Goal: Navigation & Orientation: Find specific page/section

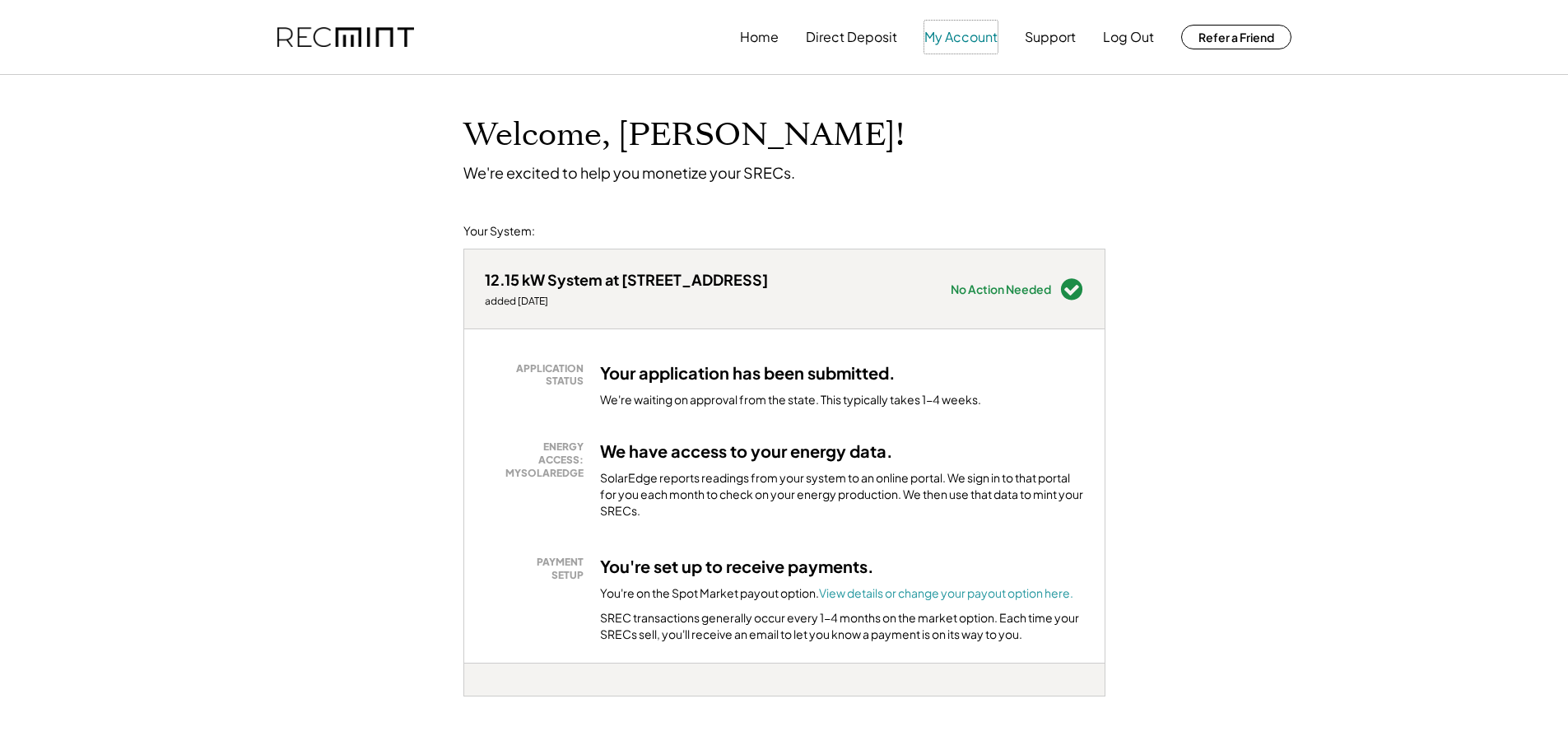
click at [962, 39] on button "My Account" at bounding box center [960, 36] width 73 height 33
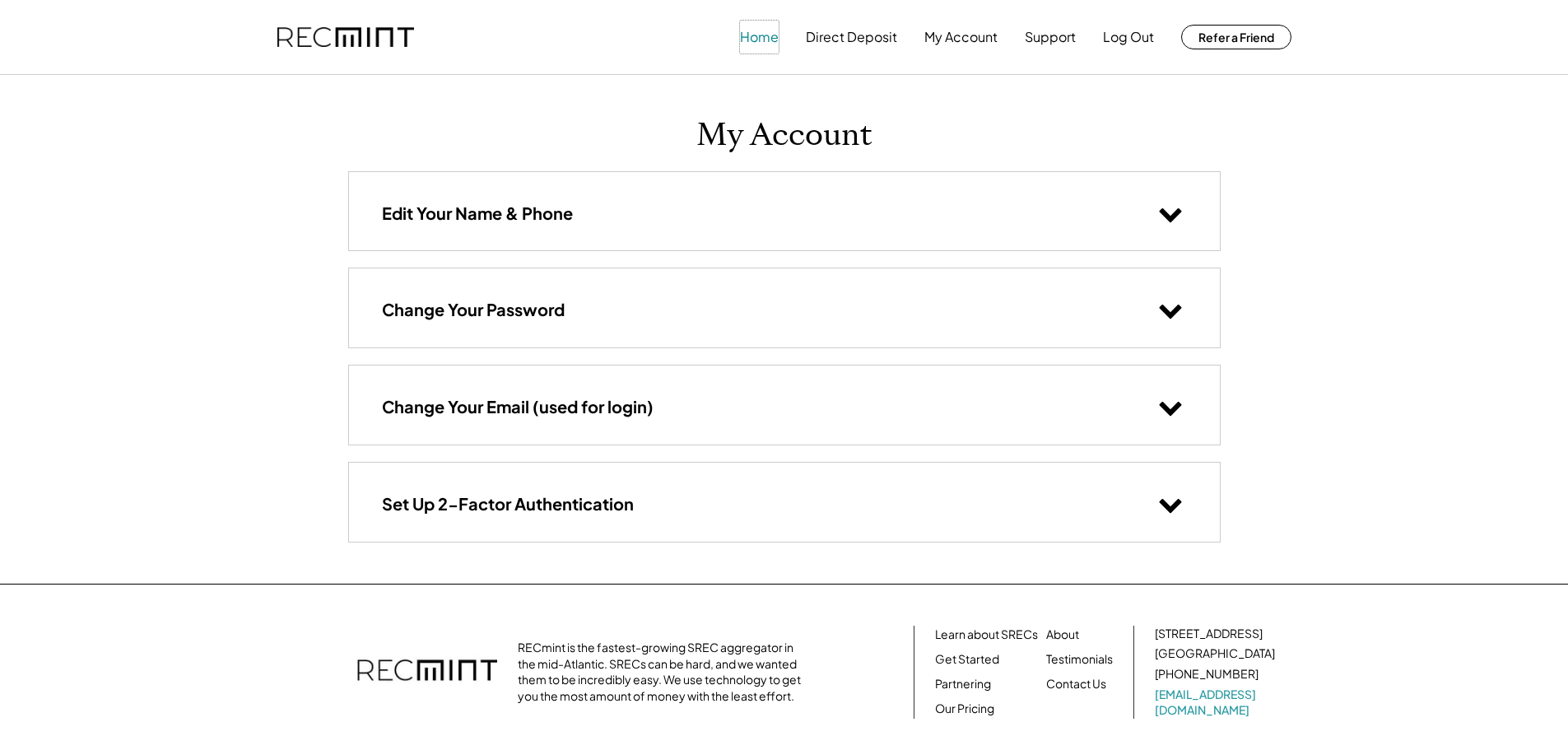
click at [742, 34] on button "Home" at bounding box center [759, 36] width 39 height 33
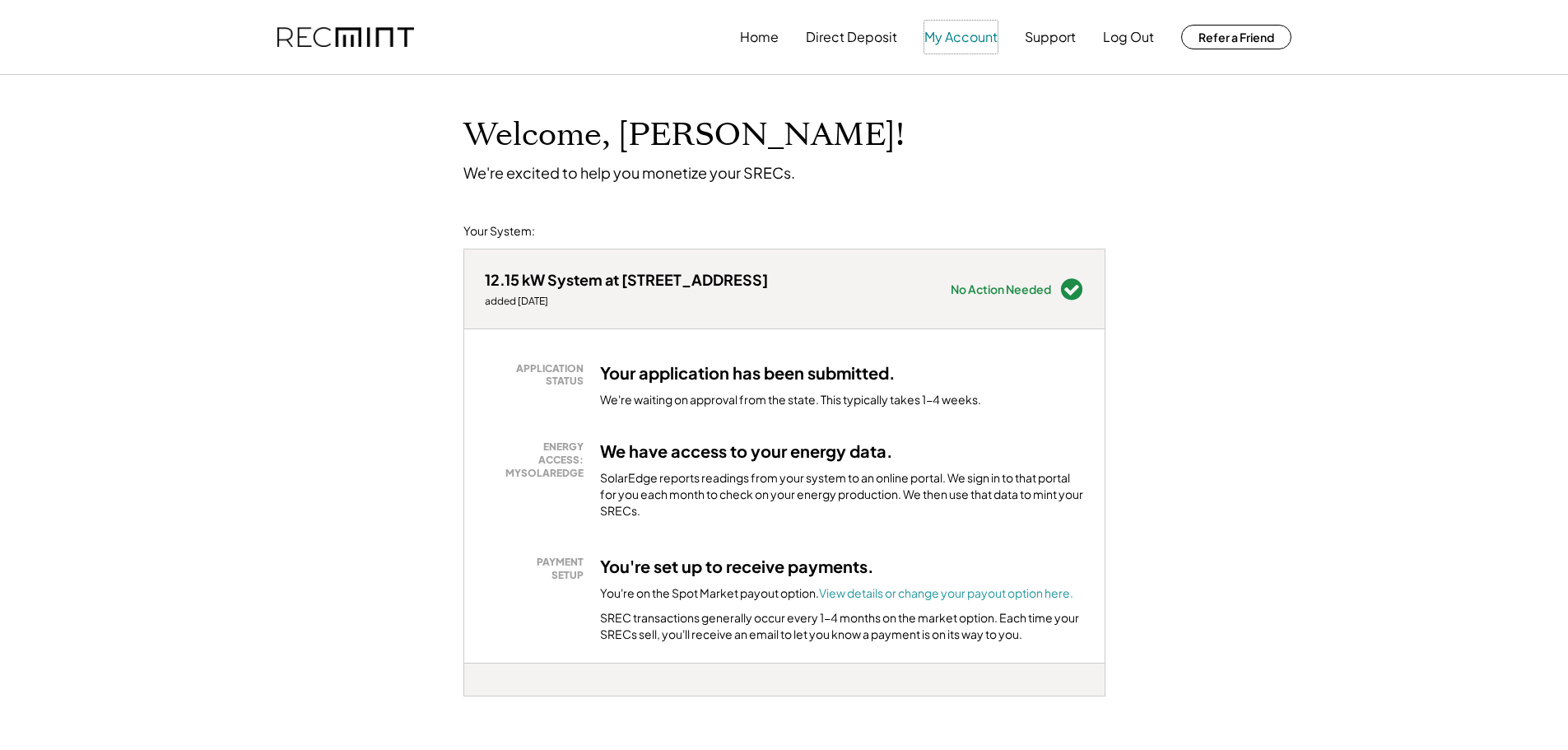
click at [948, 40] on button "My Account" at bounding box center [960, 36] width 73 height 33
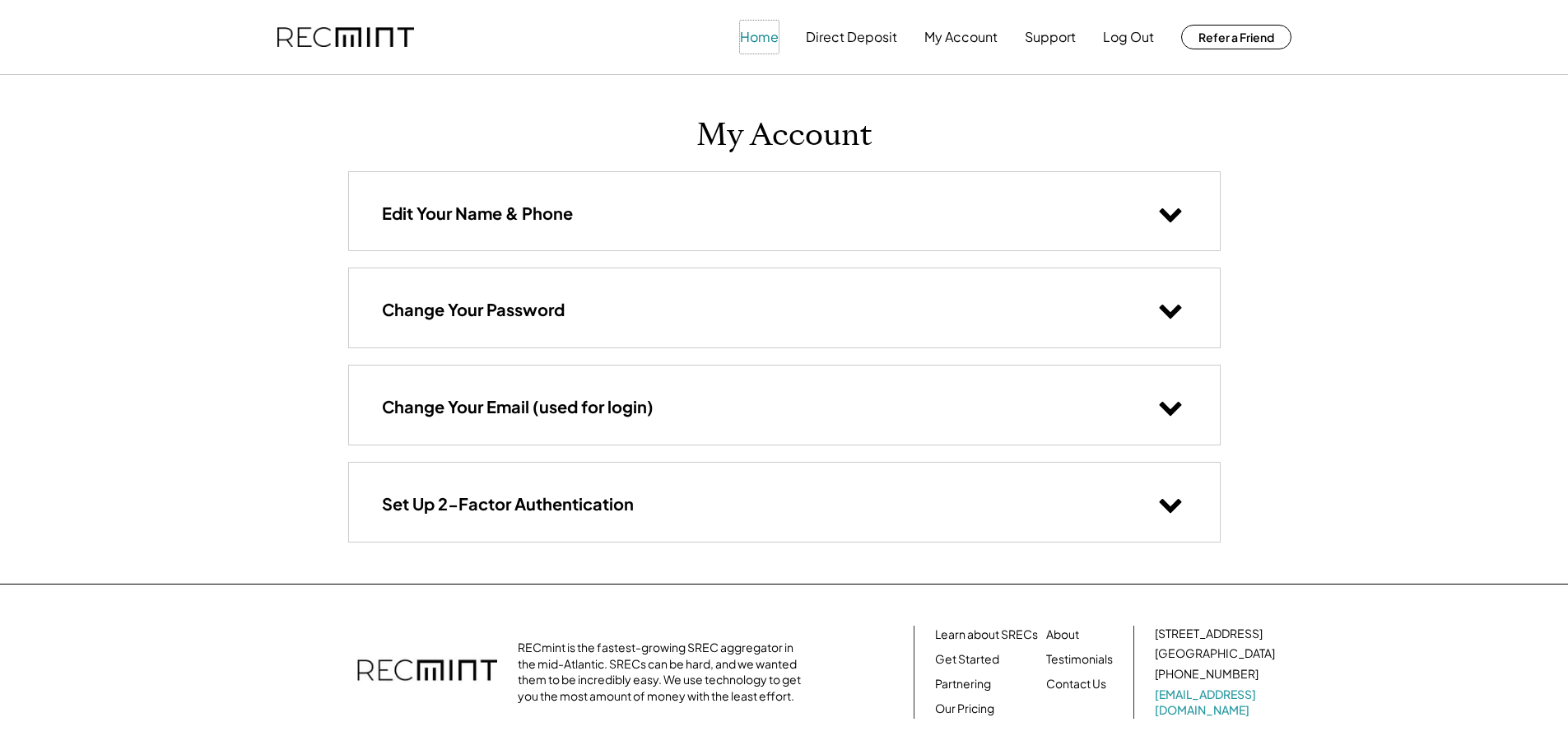
click at [765, 38] on button "Home" at bounding box center [759, 36] width 39 height 33
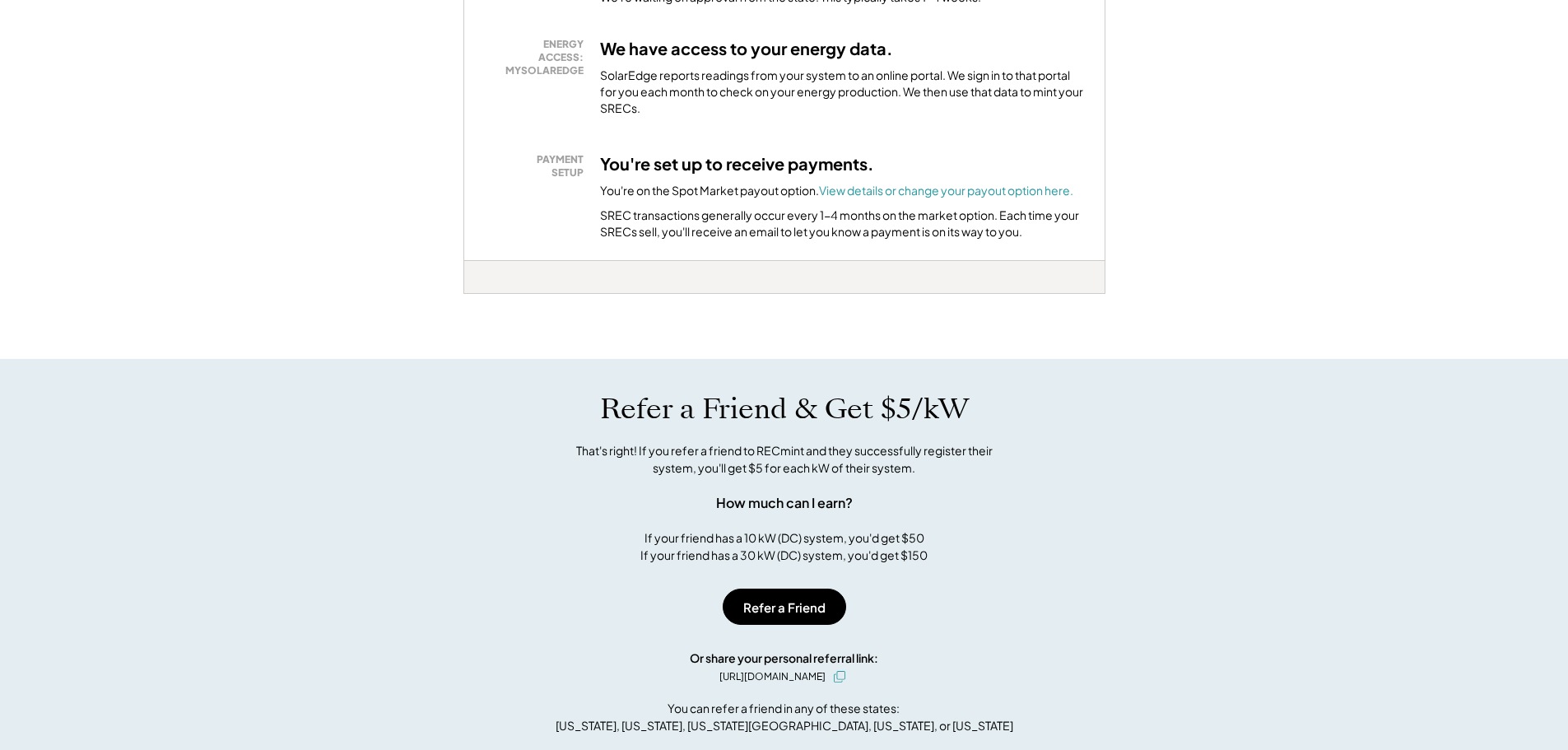
scroll to position [411, 0]
